Goal: Contribute content

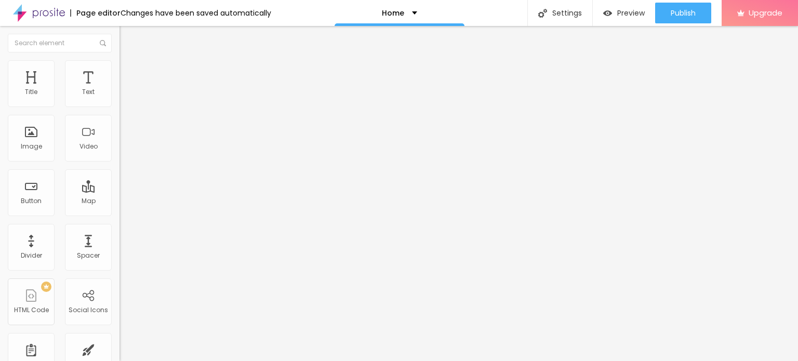
click at [120, 98] on input "Click me" at bounding box center [182, 92] width 125 height 10
paste input "text"
click at [120, 214] on input "https://" at bounding box center [182, 209] width 125 height 10
click at [120, 98] on input "text" at bounding box center [182, 92] width 125 height 10
paste input "Whatsapp 📞 :- [PHONE_NUMBER]"
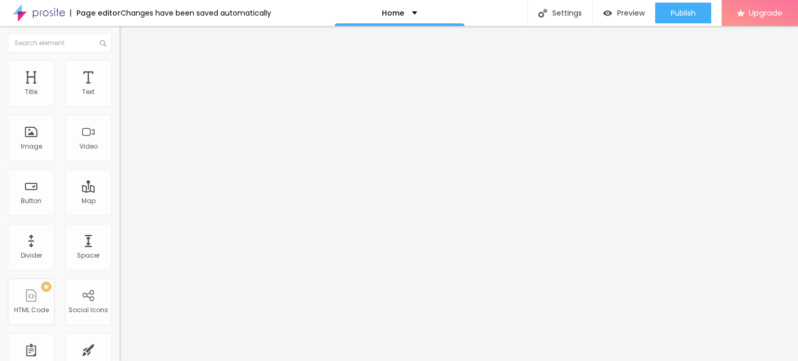
type input "Whatsapp 📞 :- [PHONE_NUMBER]"
click at [120, 214] on input "https://" at bounding box center [182, 209] width 125 height 10
paste input "[DOMAIN_NAME][URL]"
type input "[URL][DOMAIN_NAME]"
click at [120, 230] on div "Open in new tab" at bounding box center [180, 229] width 120 height 5
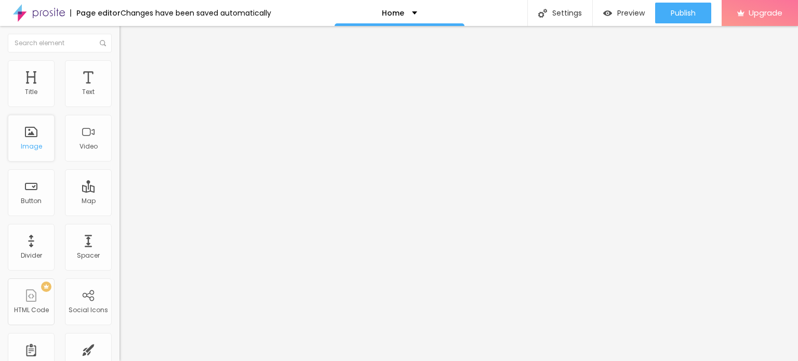
click at [32, 139] on div "Image" at bounding box center [31, 138] width 47 height 47
drag, startPoint x: 50, startPoint y: 142, endPoint x: 50, endPoint y: 149, distance: 6.8
click at [120, 89] on span "Add image" at bounding box center [141, 85] width 43 height 9
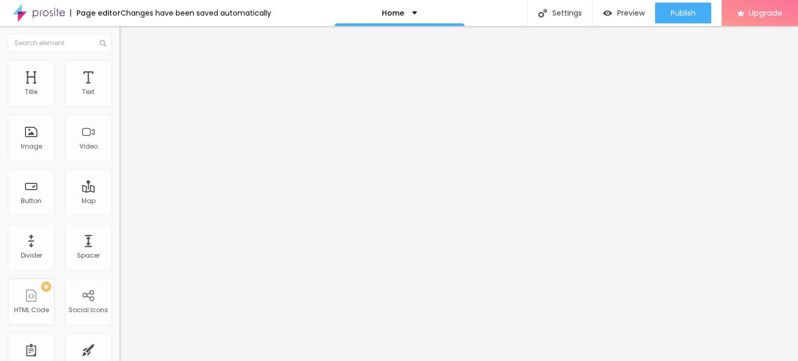
click at [120, 89] on span "Change image" at bounding box center [148, 85] width 56 height 9
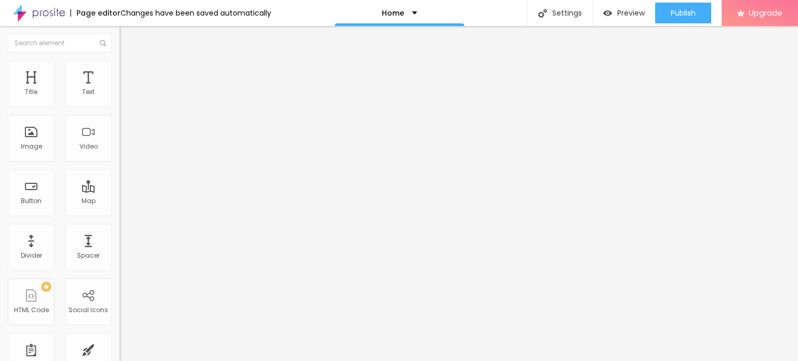
click at [120, 213] on input "https://" at bounding box center [182, 208] width 125 height 10
type input "[URL][DOMAIN_NAME]"
